Goal: Task Accomplishment & Management: Complete application form

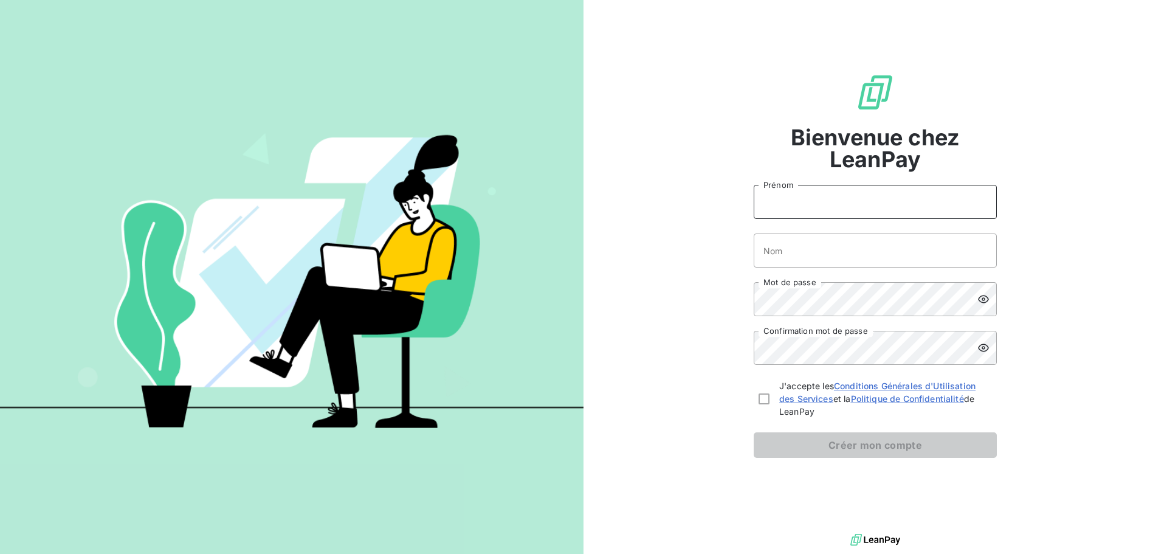
click at [810, 213] on input "Prénom" at bounding box center [874, 202] width 243 height 34
type input "[PERSON_NAME]"
type input "Marchand"
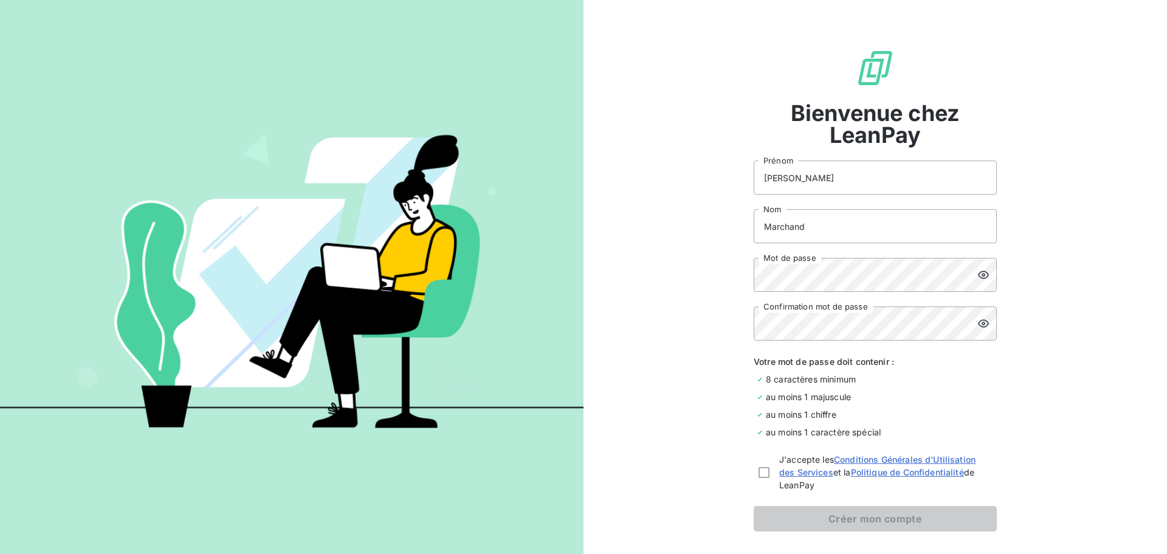
click at [981, 277] on icon at bounding box center [983, 275] width 12 height 12
click at [760, 467] on div at bounding box center [763, 472] width 11 height 11
checkbox input "true"
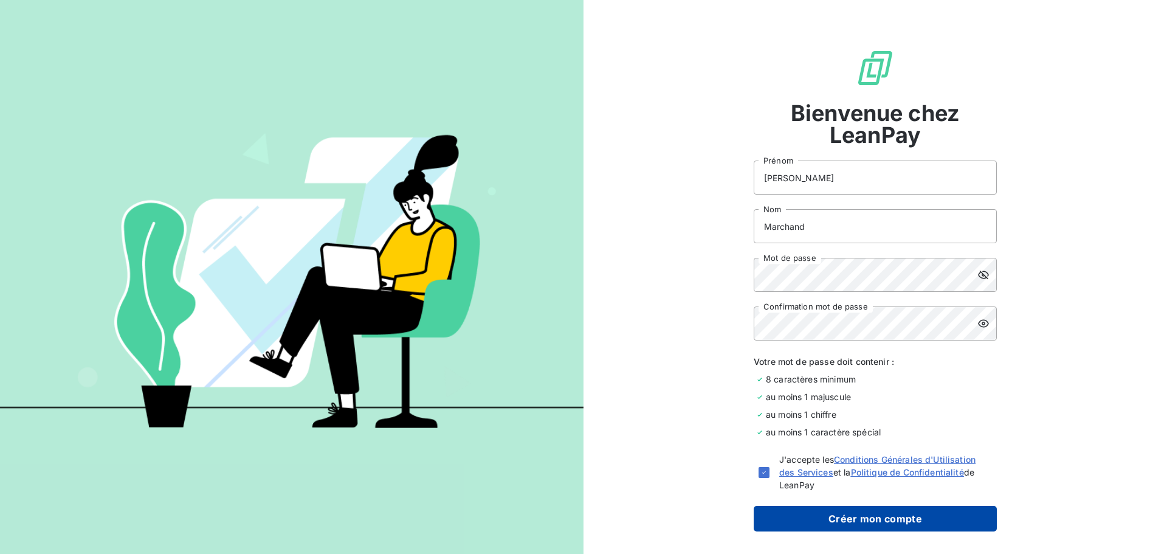
click at [878, 520] on button "Créer mon compte" at bounding box center [874, 519] width 243 height 26
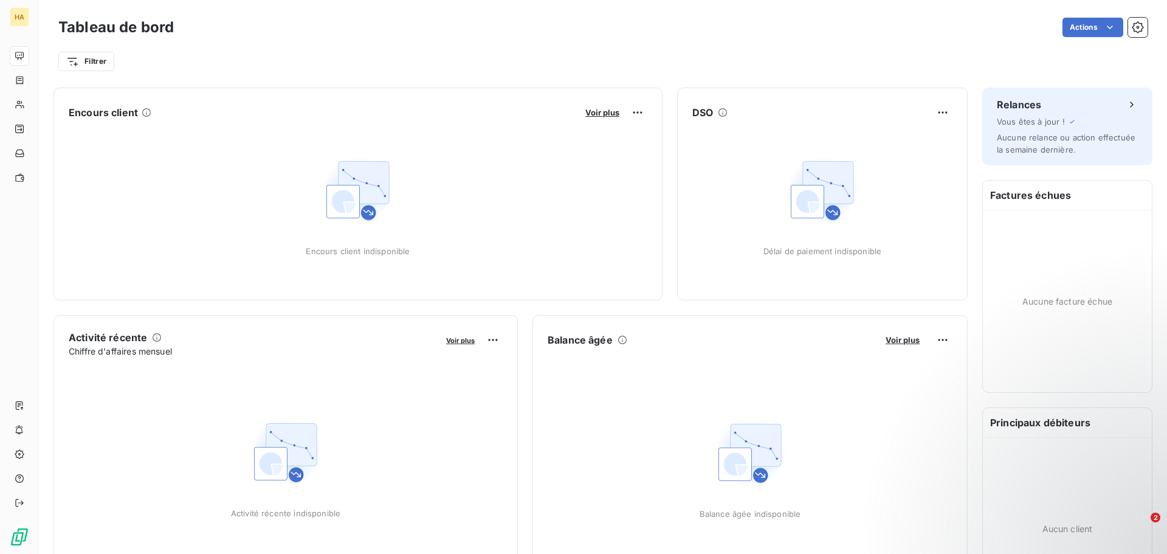
click at [791, 38] on div "Tableau de bord Actions" at bounding box center [602, 28] width 1089 height 26
click at [1131, 29] on icon "button" at bounding box center [1137, 27] width 12 height 12
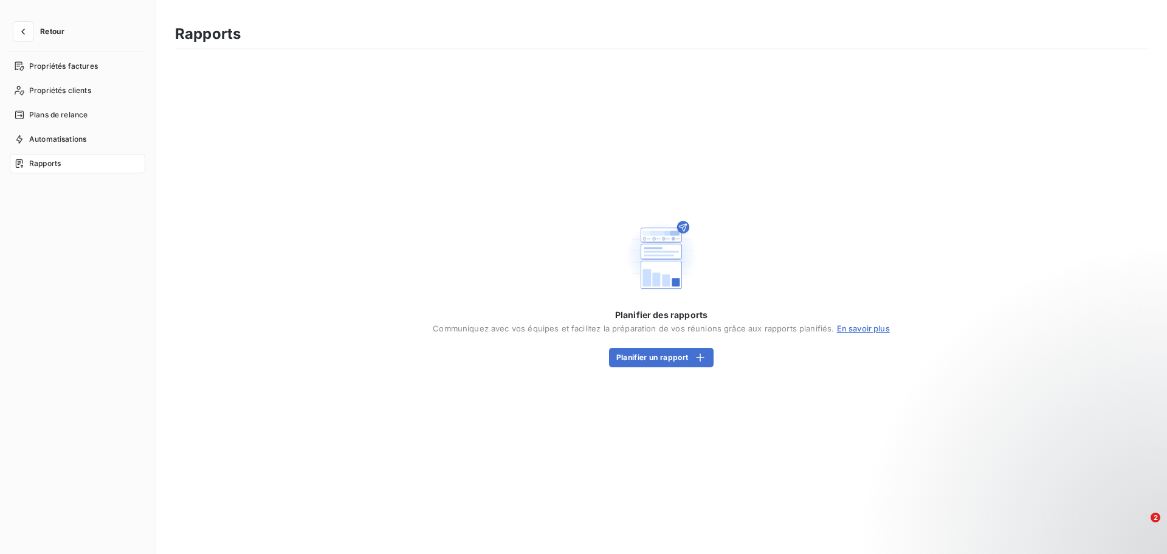
click at [52, 29] on span "Retour" at bounding box center [52, 31] width 24 height 7
